Goal: Task Accomplishment & Management: Manage account settings

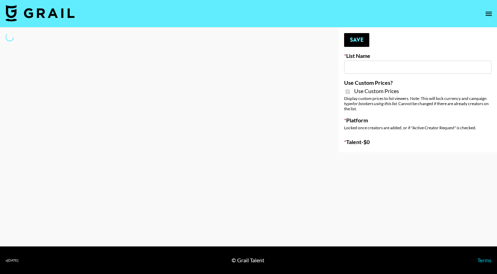
select select "Brand"
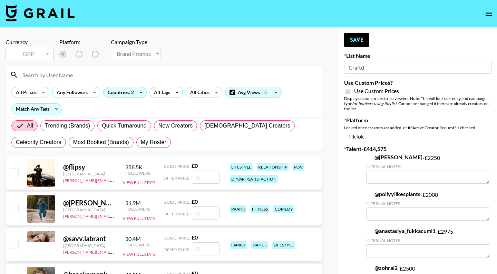
type input "Craftd"
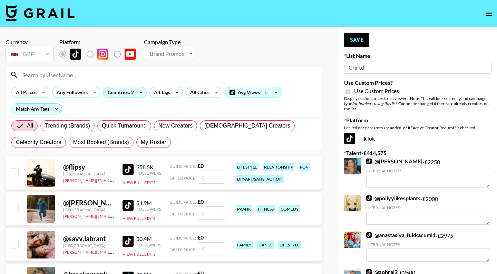
checkbox input "true"
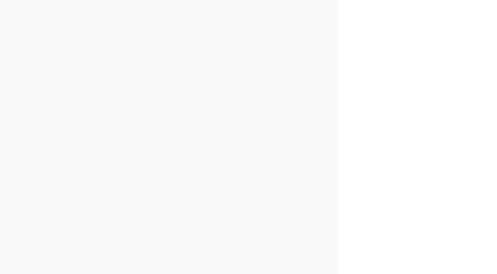
scroll to position [281610, 0]
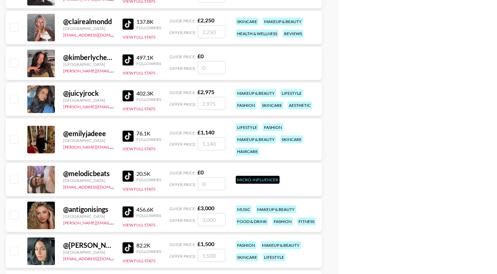
drag, startPoint x: 493, startPoint y: 136, endPoint x: 496, endPoint y: 90, distance: 46.0
click at [496, 90] on div "Your changes have been saved! Save List Name Craftd Use Custom Prices? Use Cust…" at bounding box center [417, 137] width 158 height 563438
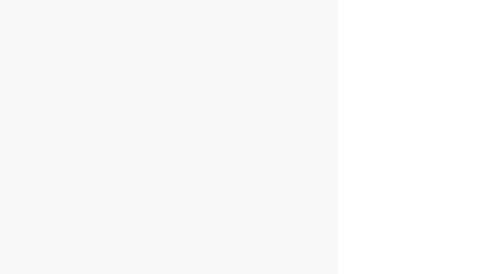
scroll to position [235723, 0]
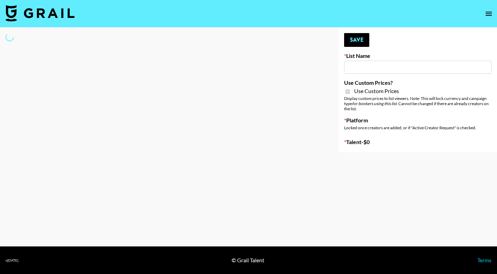
select select "Brand"
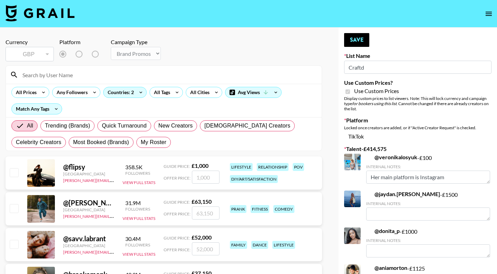
type input "Craftd"
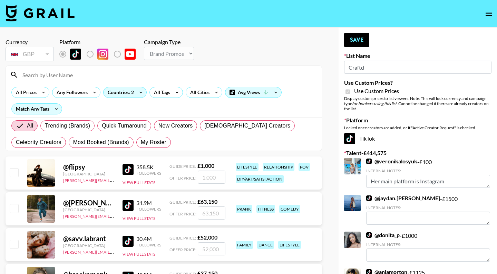
checkbox input "true"
click at [158, 146] on span "My Roster" at bounding box center [154, 142] width 26 height 8
click at [141, 142] on input "My Roster" at bounding box center [141, 142] width 0 height 0
radio input "true"
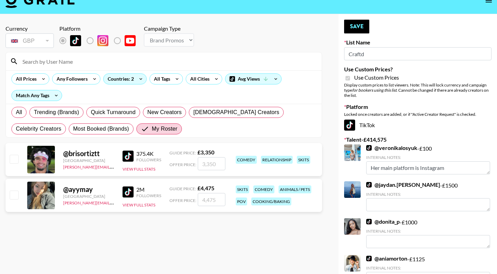
scroll to position [44, 0]
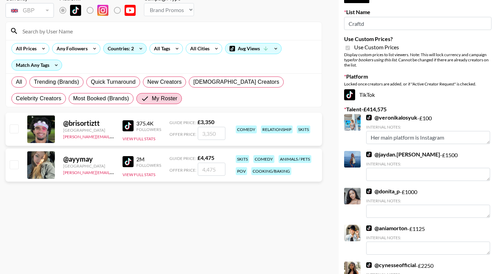
click at [15, 129] on input "checkbox" at bounding box center [14, 129] width 8 height 8
checkbox input "true"
type input "3350"
click at [11, 166] on input "checkbox" at bounding box center [14, 164] width 8 height 8
checkbox input "true"
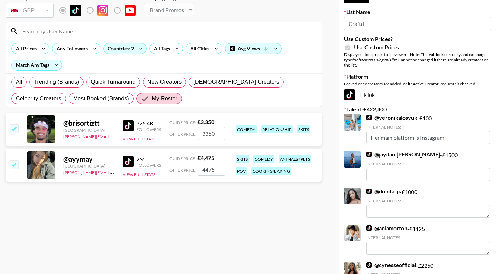
type input "4475"
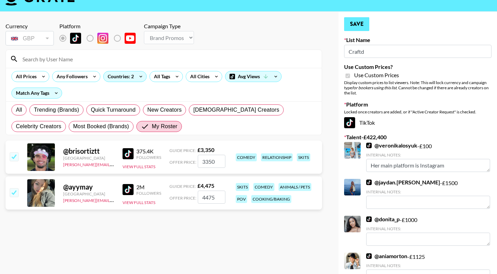
click at [354, 27] on button "Save" at bounding box center [356, 24] width 25 height 14
radio input "true"
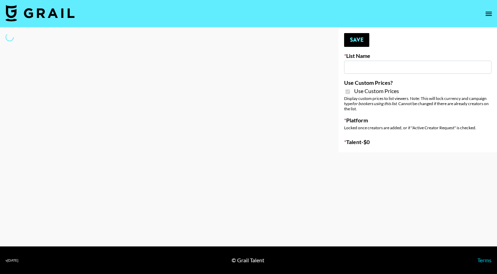
select select "Brand"
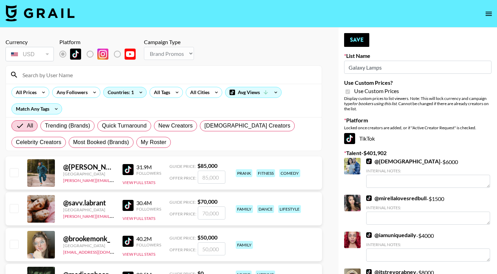
type input "Galaxy Lamps"
checkbox input "true"
click at [153, 141] on span "My Roster" at bounding box center [154, 142] width 26 height 8
click at [141, 142] on input "My Roster" at bounding box center [141, 142] width 0 height 0
radio input "true"
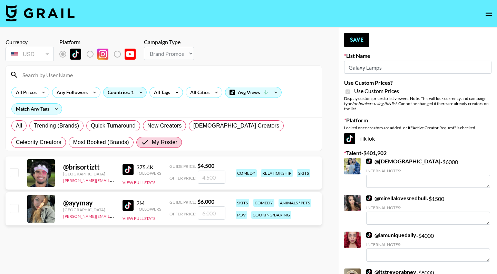
click at [13, 175] on input "checkbox" at bounding box center [14, 172] width 8 height 8
checkbox input "true"
type input "4500"
click at [362, 37] on button "Save" at bounding box center [356, 40] width 25 height 14
radio input "true"
